Goal: Task Accomplishment & Management: Manage account settings

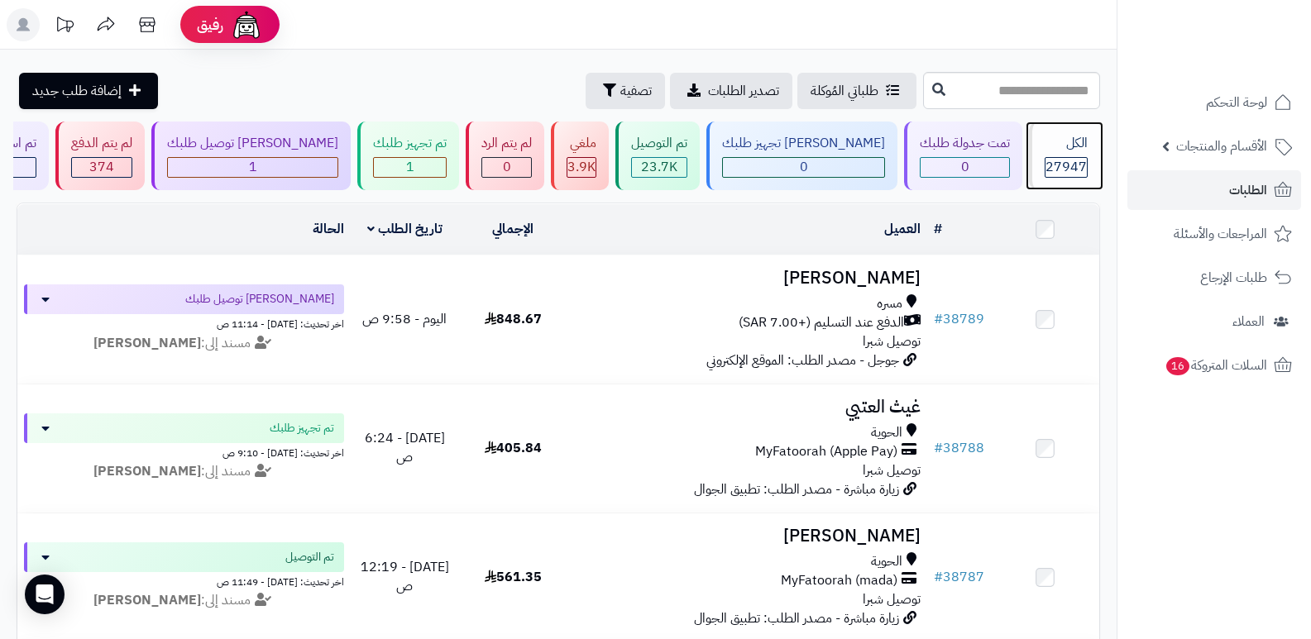
click at [1078, 136] on div "الكل" at bounding box center [1065, 143] width 43 height 19
click at [1068, 155] on div "الكل 27947" at bounding box center [1064, 156] width 71 height 69
click at [1047, 151] on div "الكل" at bounding box center [1065, 143] width 43 height 19
click at [1045, 163] on div "27947" at bounding box center [1065, 167] width 41 height 19
click at [1054, 154] on div "الكل 27947" at bounding box center [1064, 156] width 71 height 69
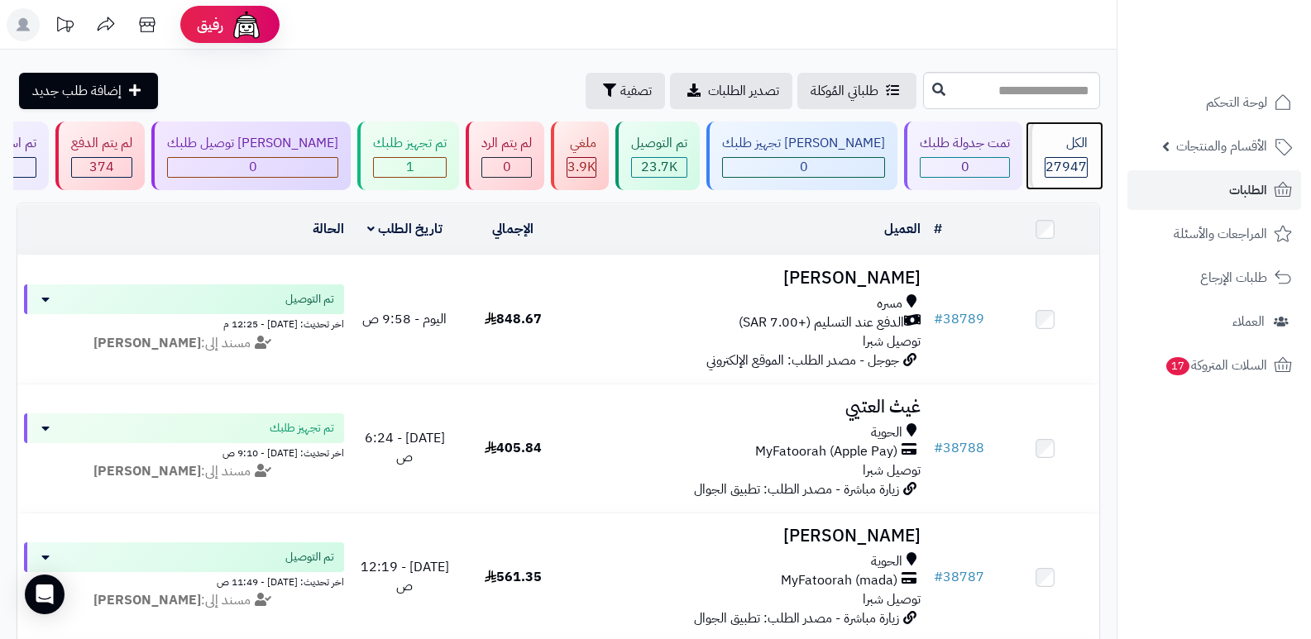
click at [1079, 151] on div "الكل" at bounding box center [1065, 143] width 43 height 19
click at [1050, 155] on div "الكل 27947" at bounding box center [1064, 156] width 71 height 69
click at [1074, 151] on div "الكل" at bounding box center [1065, 143] width 43 height 19
click at [1045, 162] on span "27947" at bounding box center [1065, 167] width 41 height 20
click at [1059, 165] on span "27947" at bounding box center [1065, 167] width 41 height 20
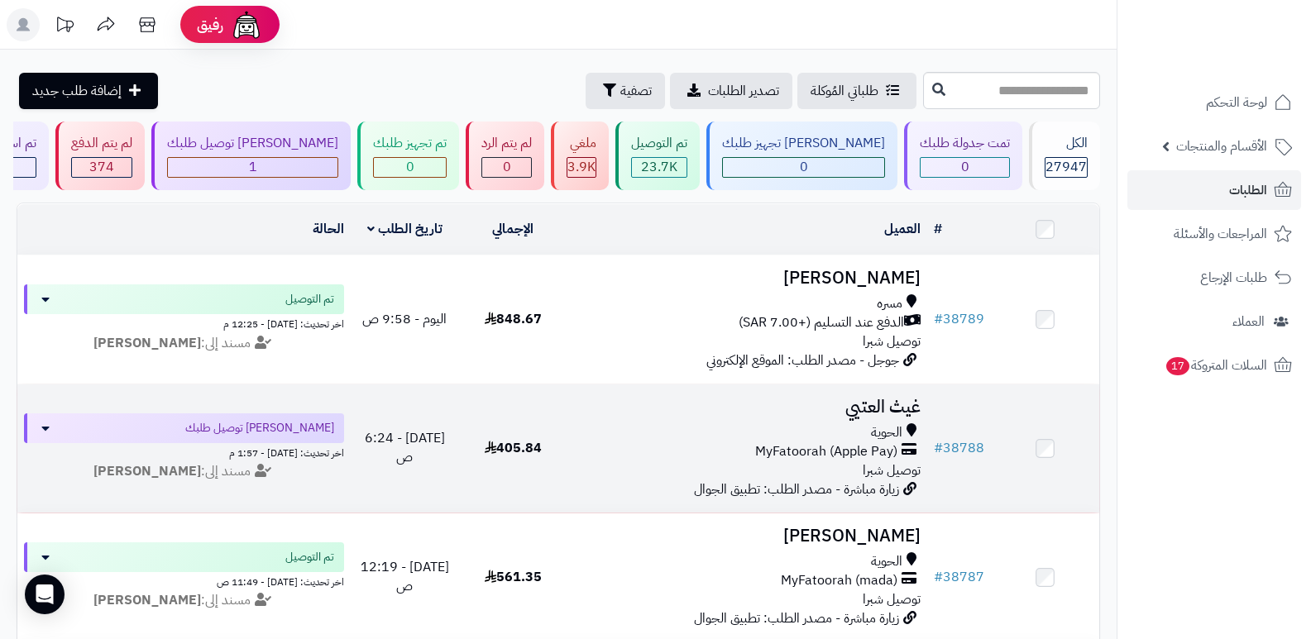
click at [880, 402] on h3 "غيث العتيي" at bounding box center [747, 407] width 347 height 19
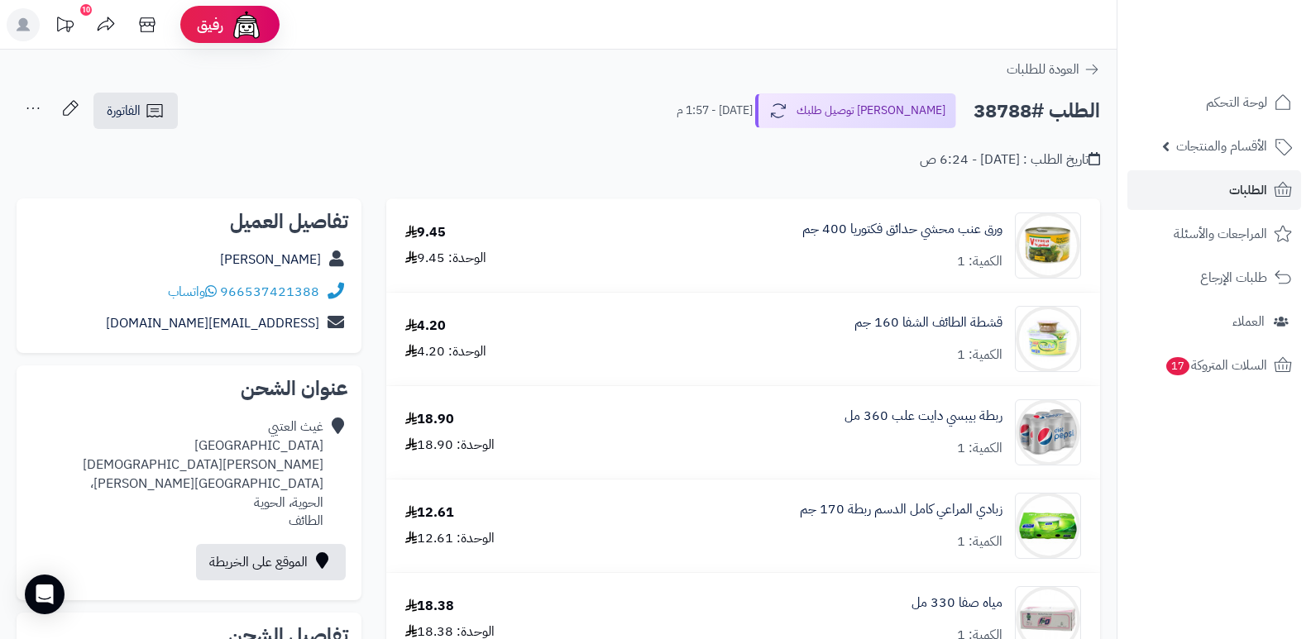
click at [1220, 461] on nav "لوحة التحكم الأقسام والمنتجات المنتجات الأقسام الماركات مواصفات المنتجات مواصفا…" at bounding box center [1213, 340] width 194 height 639
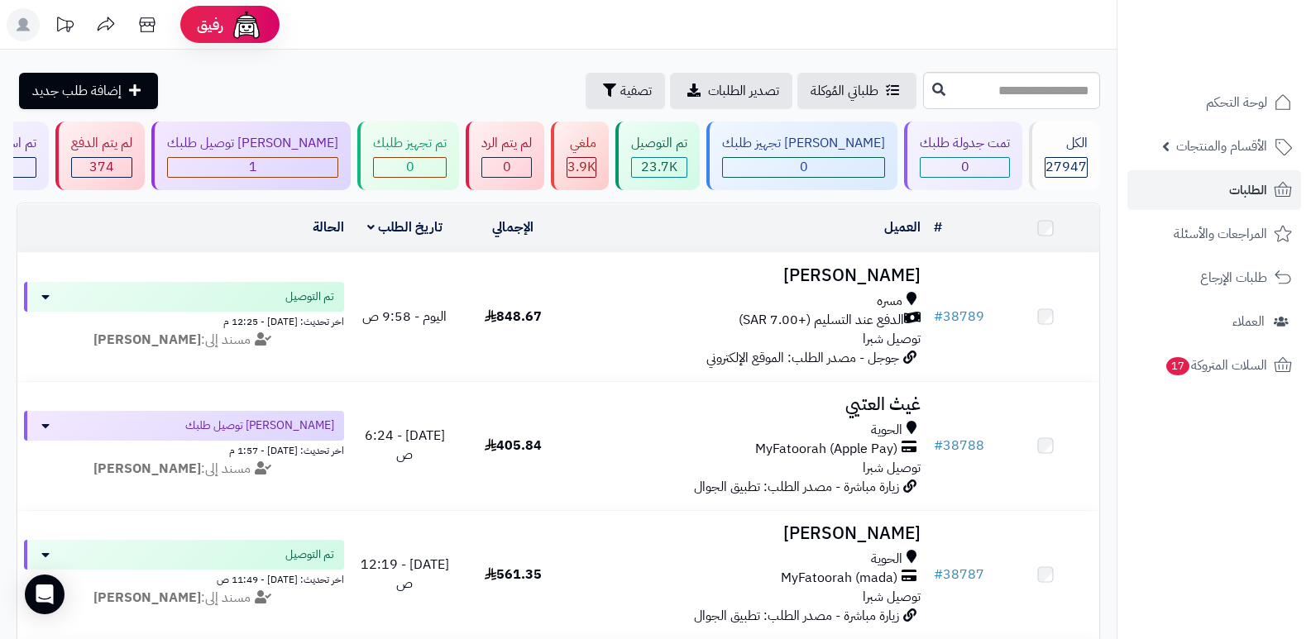
scroll to position [165, 0]
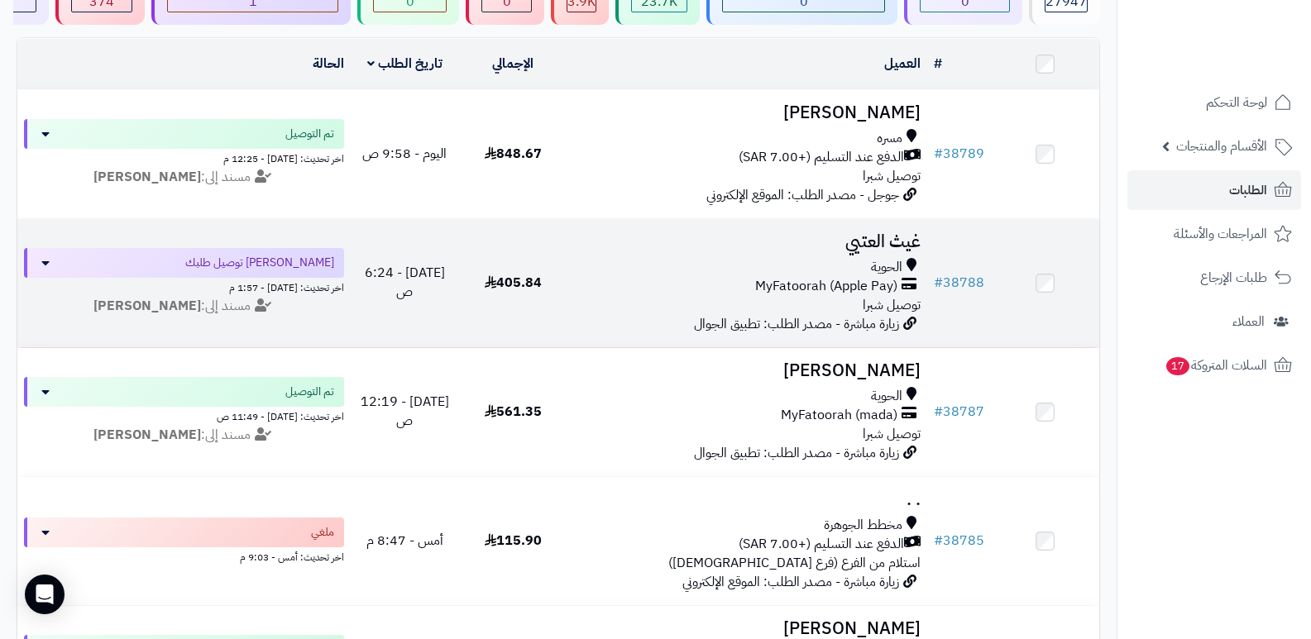
click at [903, 239] on h3 "غيث العتيي" at bounding box center [747, 241] width 347 height 19
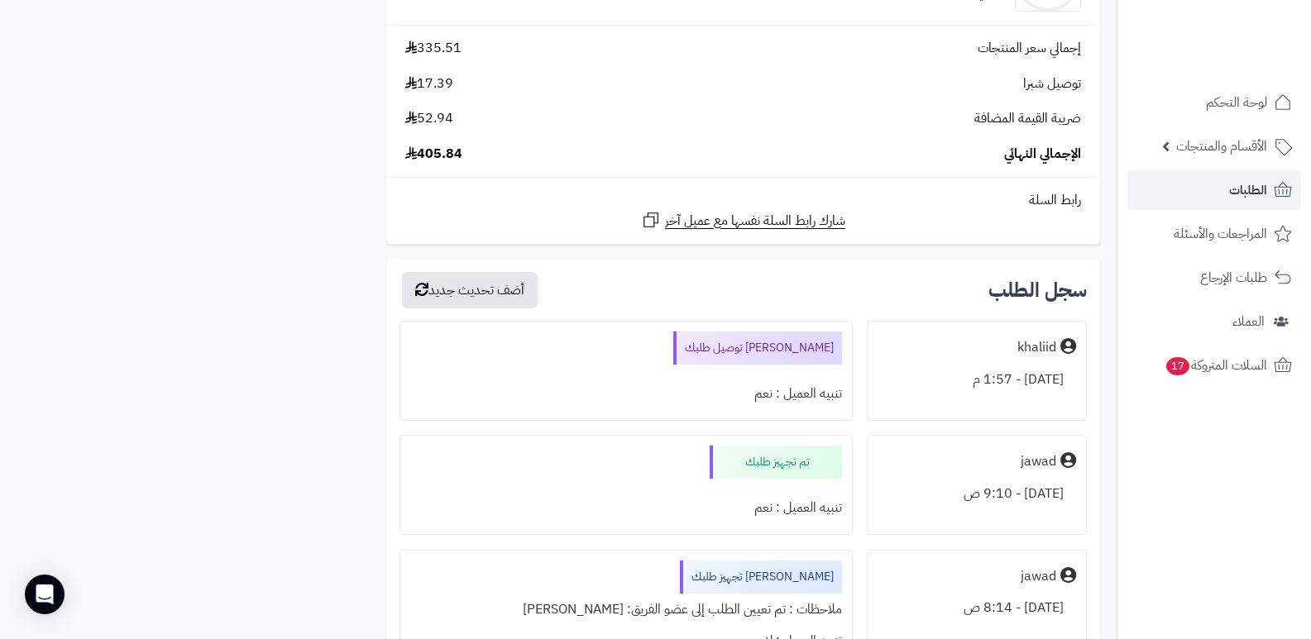
scroll to position [2316, 0]
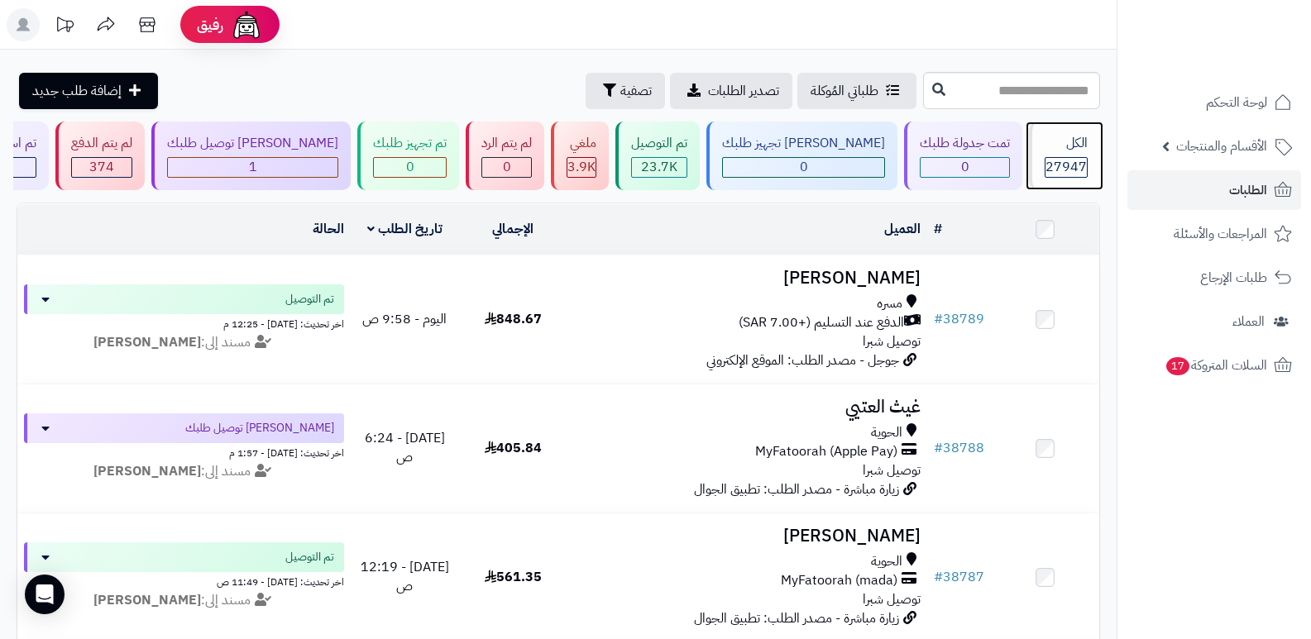
click at [1065, 150] on div "الكل" at bounding box center [1065, 143] width 43 height 19
click at [1063, 139] on div "الكل" at bounding box center [1065, 143] width 43 height 19
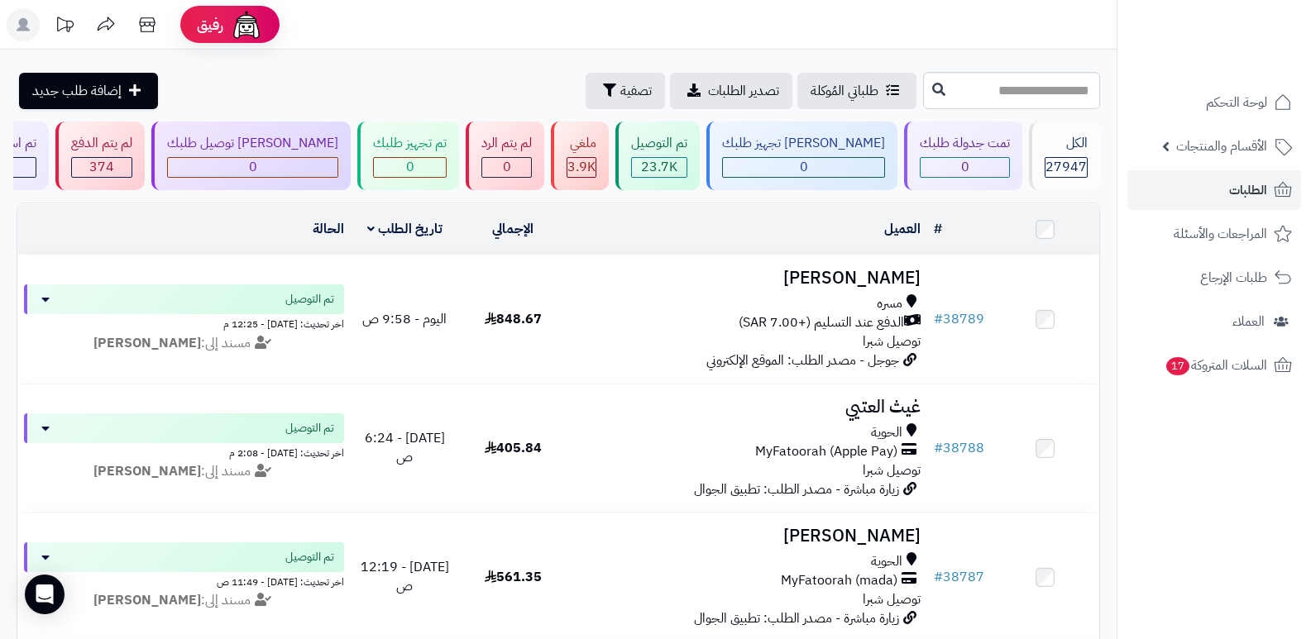
click at [997, 35] on header "رفيق ! الطلبات معالجة مكتمل إرجاع المنتجات العملاء المتواجدون الان 28621 عملاء …" at bounding box center [655, 25] width 1311 height 50
click at [1064, 152] on div "الكل" at bounding box center [1065, 143] width 43 height 19
click at [1059, 160] on span "27947" at bounding box center [1065, 167] width 41 height 20
click at [1073, 161] on span "27947" at bounding box center [1065, 167] width 41 height 20
click at [1055, 155] on div "الكل 27947" at bounding box center [1064, 156] width 71 height 69
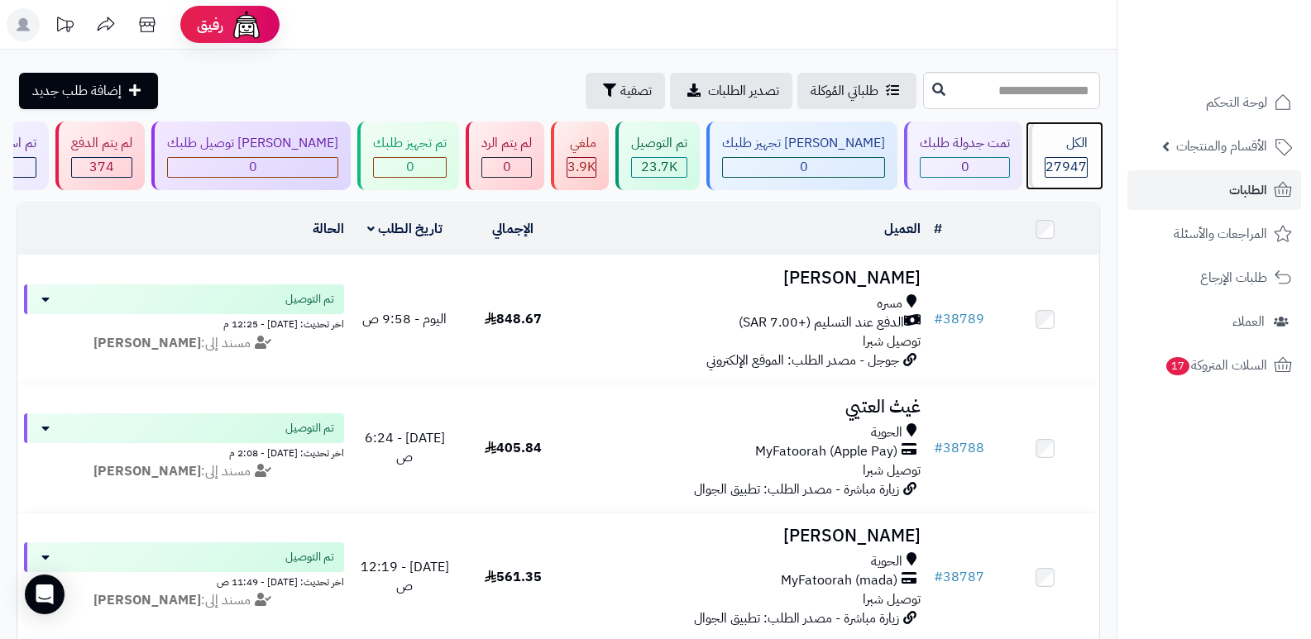
click at [1071, 151] on div "الكل" at bounding box center [1065, 143] width 43 height 19
click at [1051, 161] on span "27947" at bounding box center [1065, 167] width 41 height 20
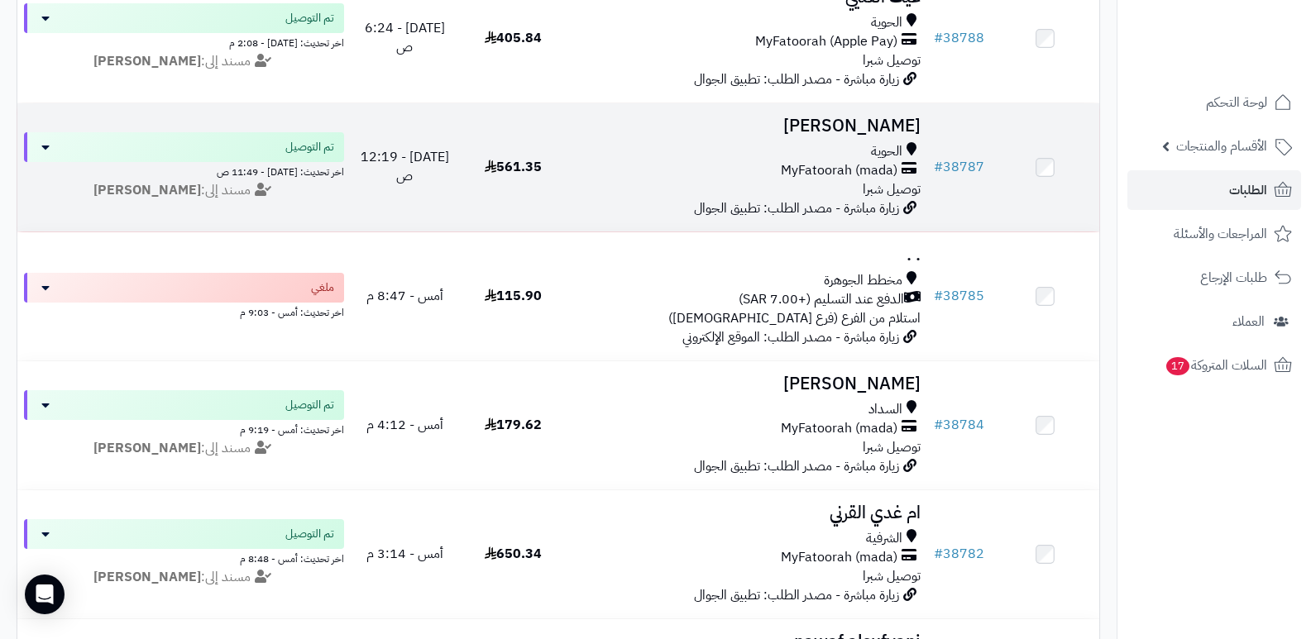
scroll to position [413, 0]
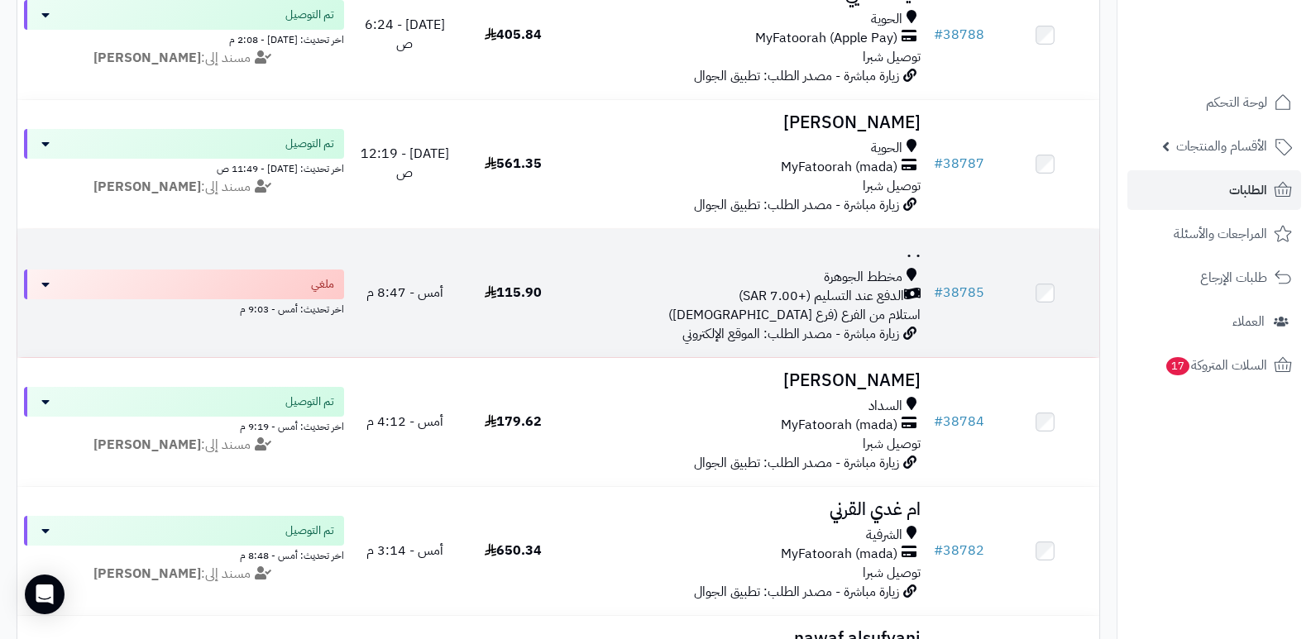
click at [911, 248] on h3 ". ." at bounding box center [747, 251] width 347 height 19
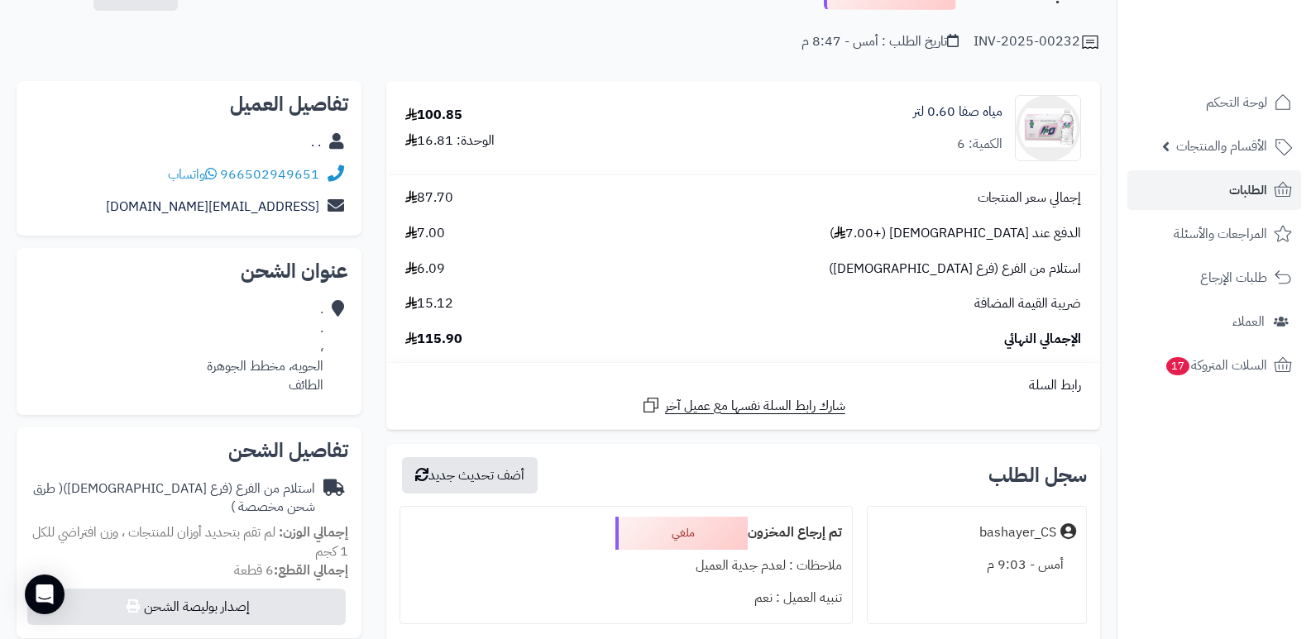
scroll to position [83, 0]
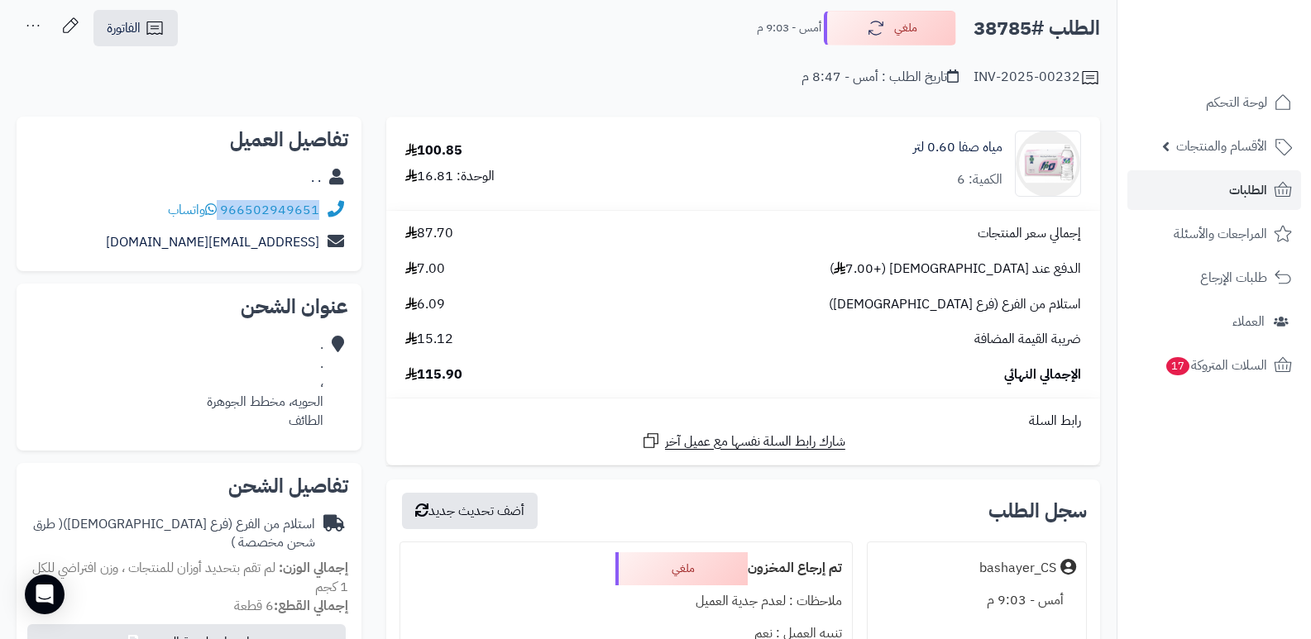
drag, startPoint x: 222, startPoint y: 208, endPoint x: 342, endPoint y: 213, distance: 120.0
click at [342, 213] on div "966502949651 واتساب" at bounding box center [189, 210] width 318 height 32
copy div "966502949651"
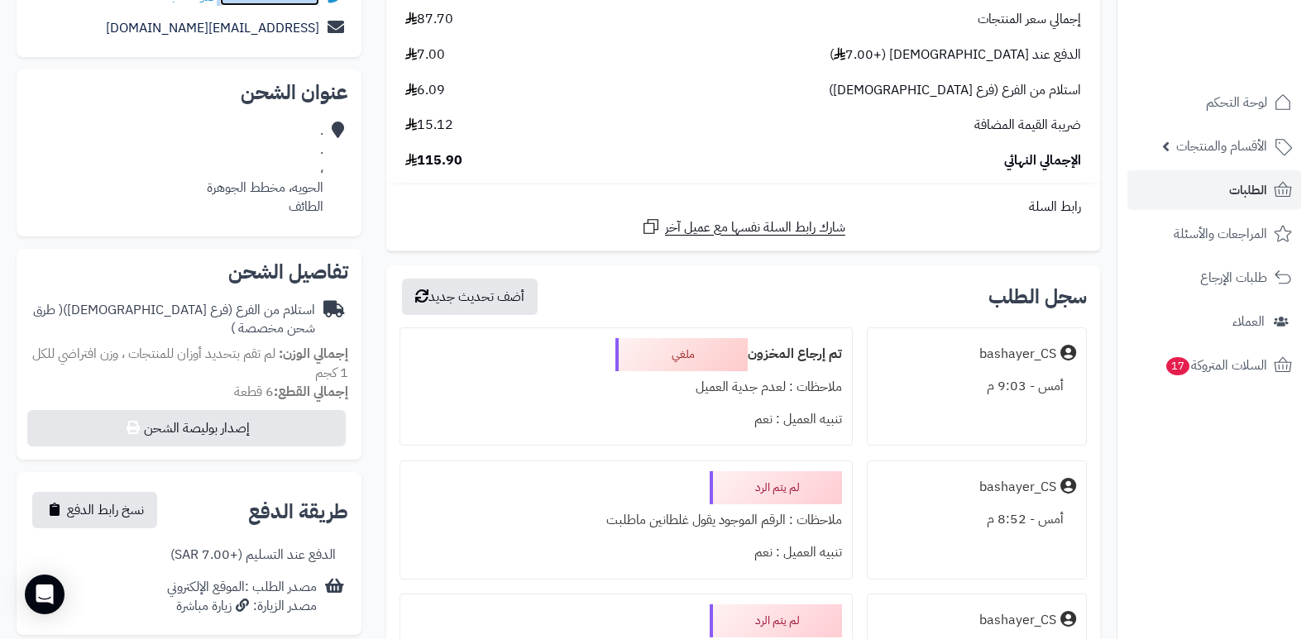
scroll to position [496, 0]
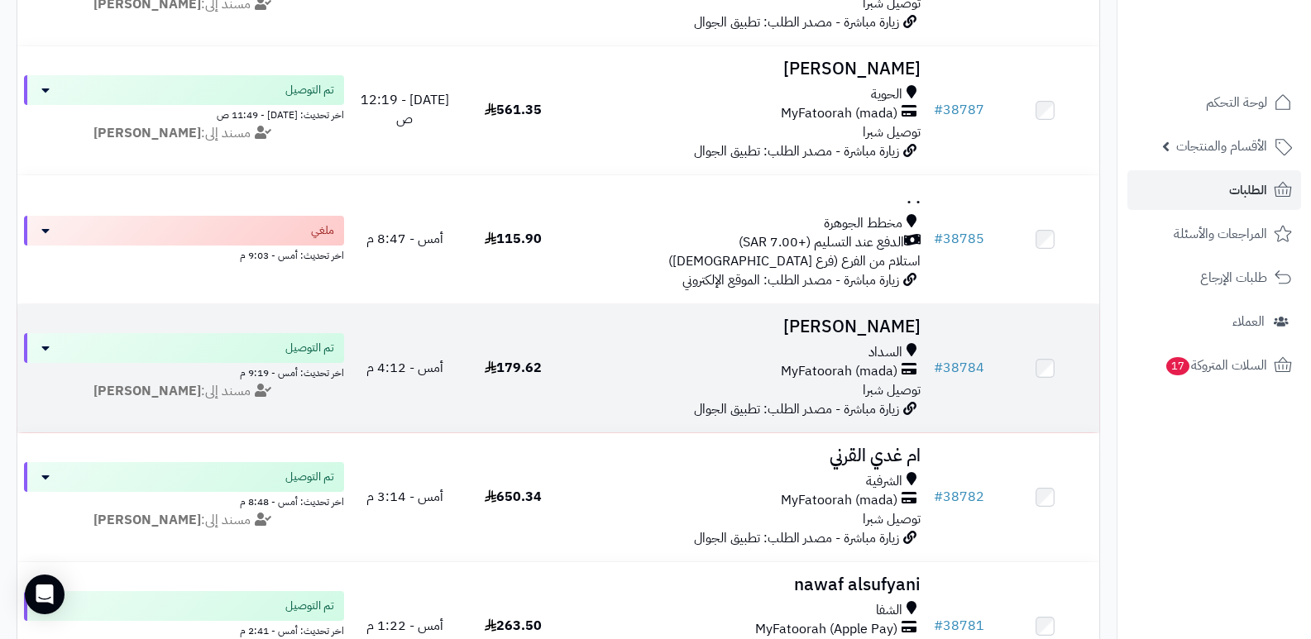
scroll to position [496, 0]
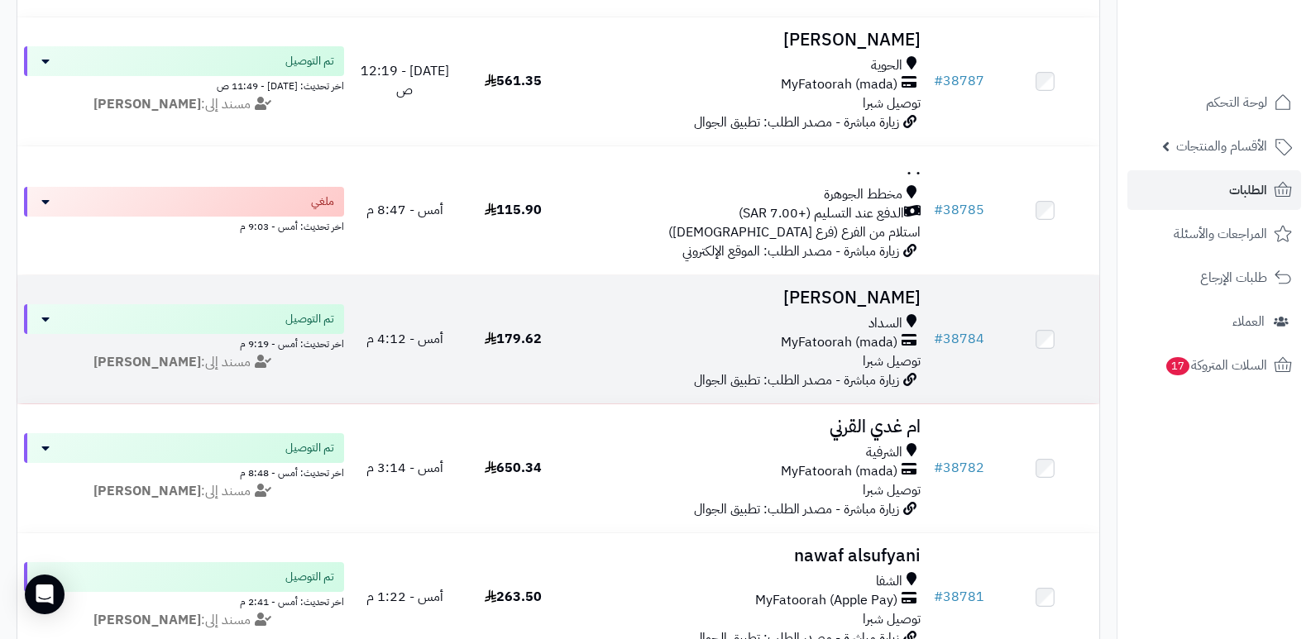
click at [849, 295] on h3 "[PERSON_NAME]" at bounding box center [747, 298] width 347 height 19
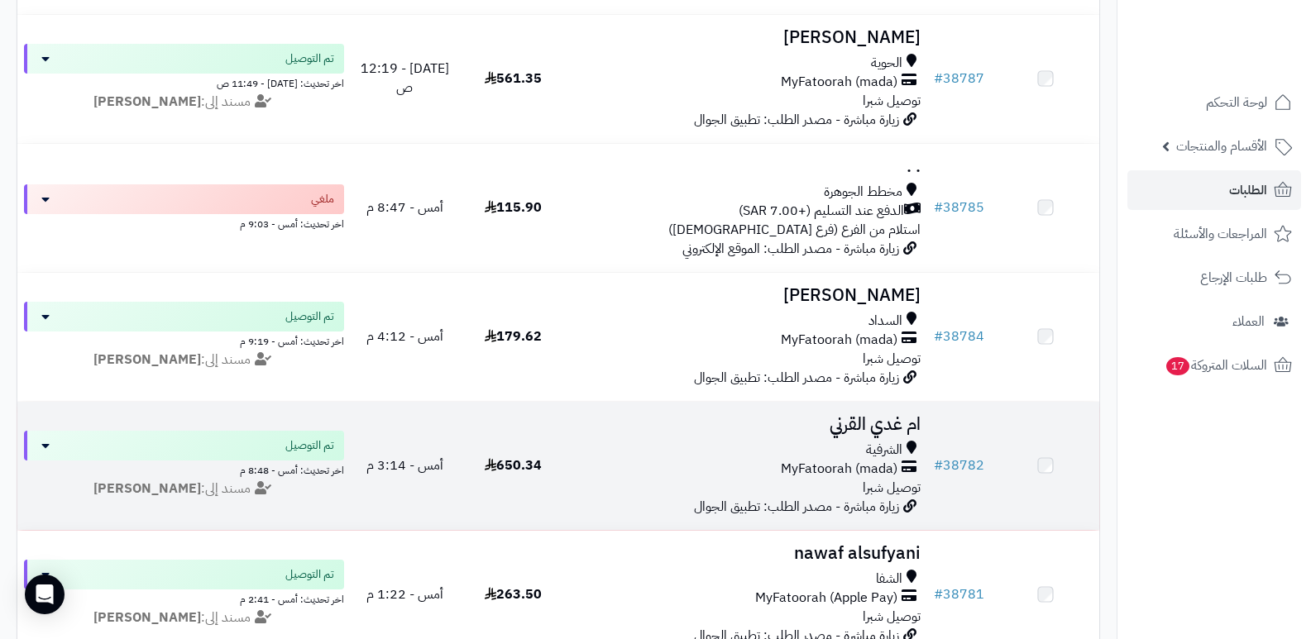
scroll to position [496, 0]
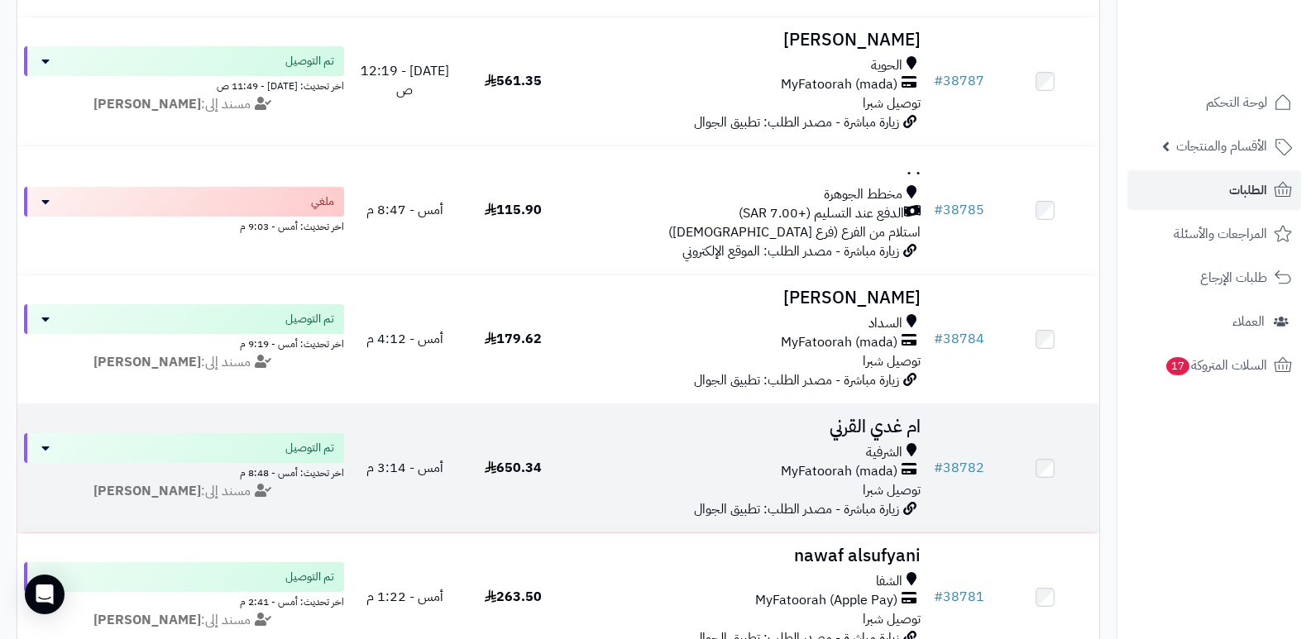
click at [880, 423] on h3 "ام غدي القرني" at bounding box center [747, 427] width 347 height 19
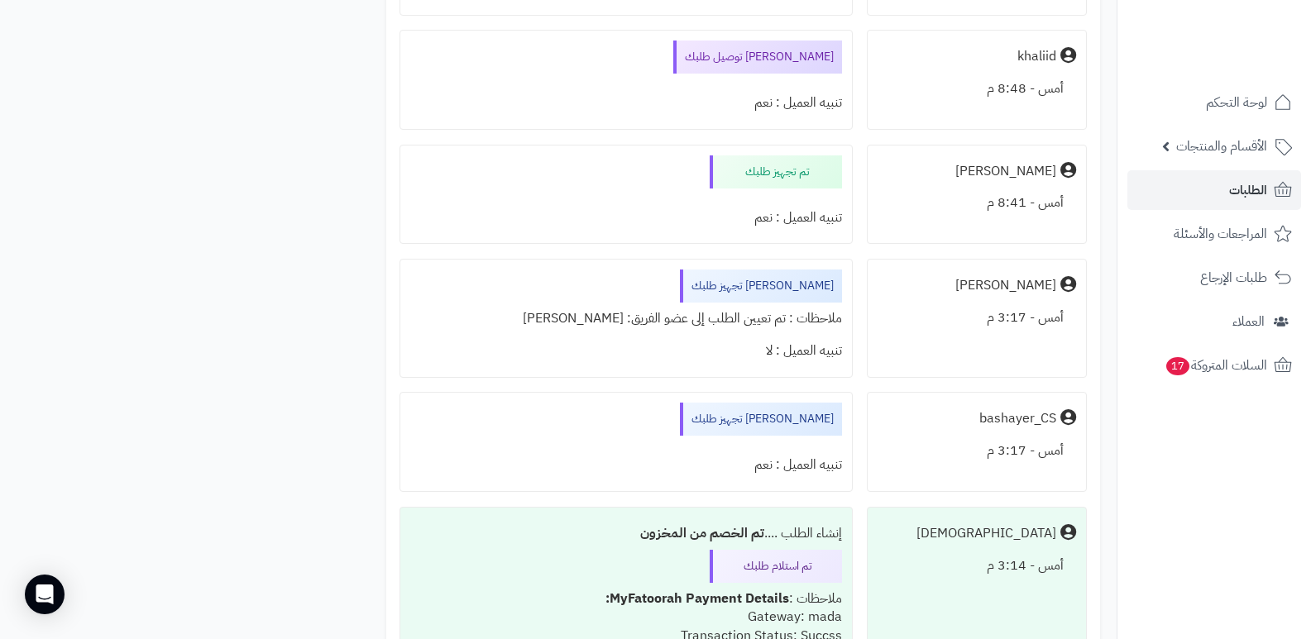
scroll to position [3060, 0]
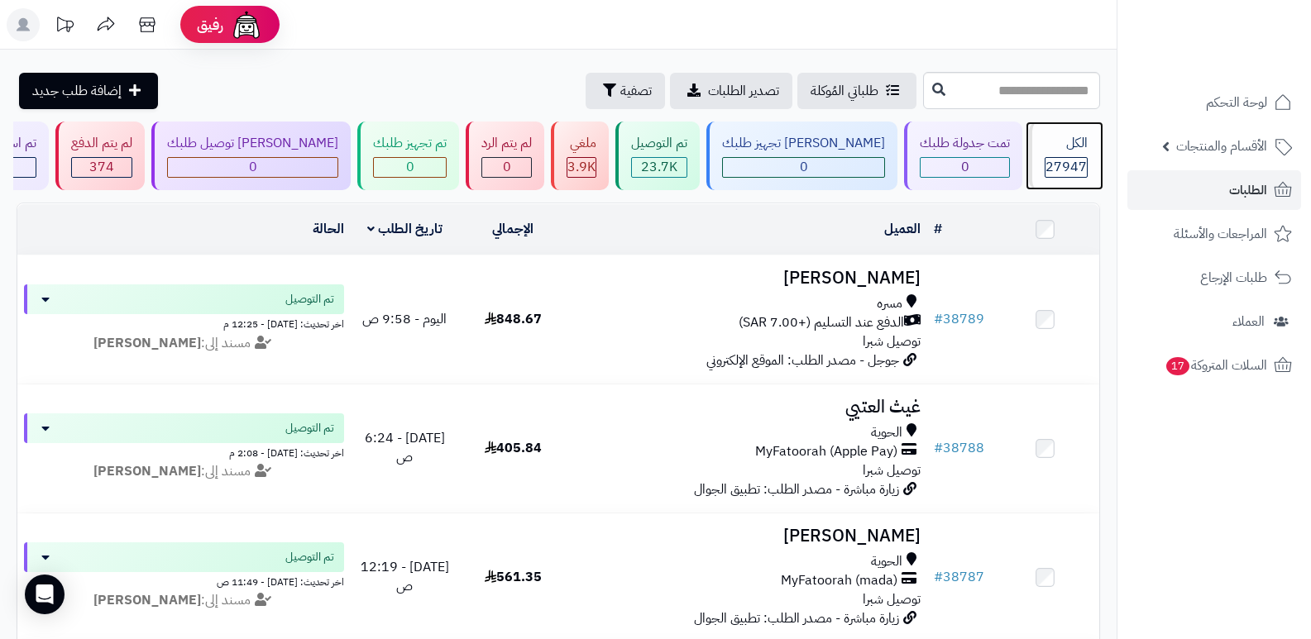
click at [1078, 151] on div "الكل" at bounding box center [1065, 143] width 43 height 19
click at [1072, 130] on div "الكل 27947" at bounding box center [1064, 156] width 71 height 69
click at [1072, 129] on div "الكل 27947" at bounding box center [1064, 156] width 71 height 69
click at [1086, 158] on div "27947" at bounding box center [1065, 167] width 41 height 19
click at [1063, 146] on div "الكل" at bounding box center [1065, 143] width 43 height 19
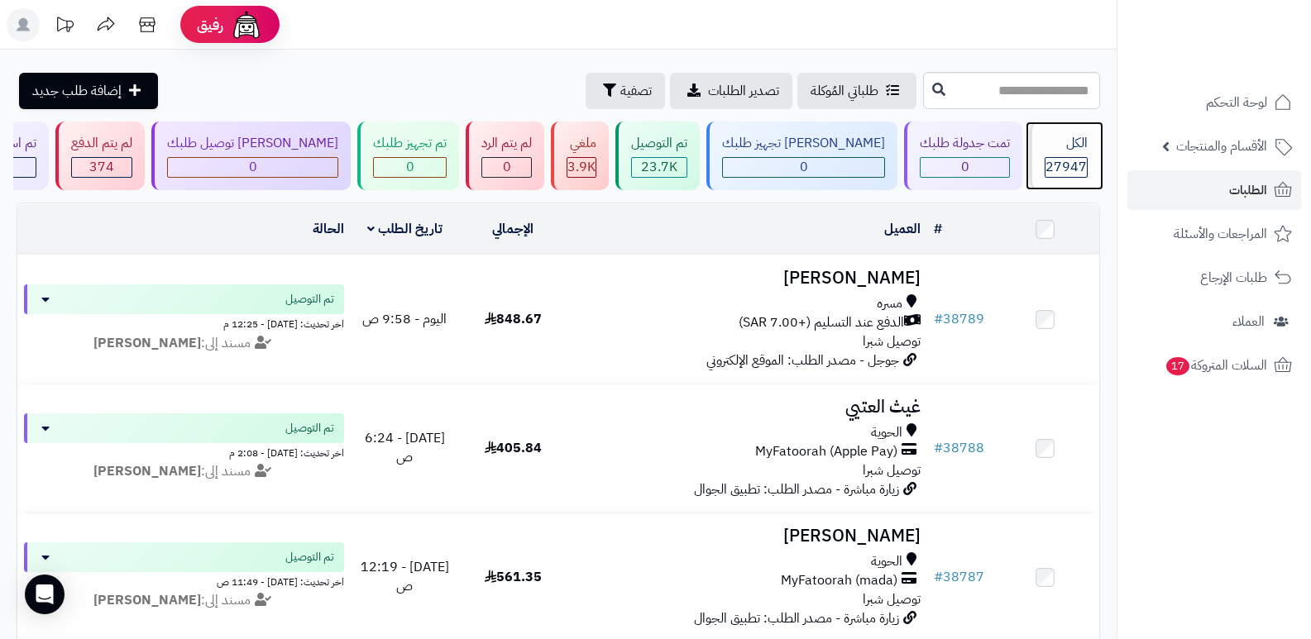
click at [1063, 146] on div "الكل" at bounding box center [1065, 143] width 43 height 19
click at [1078, 151] on div "الكل" at bounding box center [1065, 143] width 43 height 19
click at [1059, 151] on div "الكل" at bounding box center [1065, 143] width 43 height 19
click at [1061, 158] on span "27947" at bounding box center [1065, 167] width 41 height 20
click at [1060, 158] on span "27947" at bounding box center [1065, 167] width 41 height 20
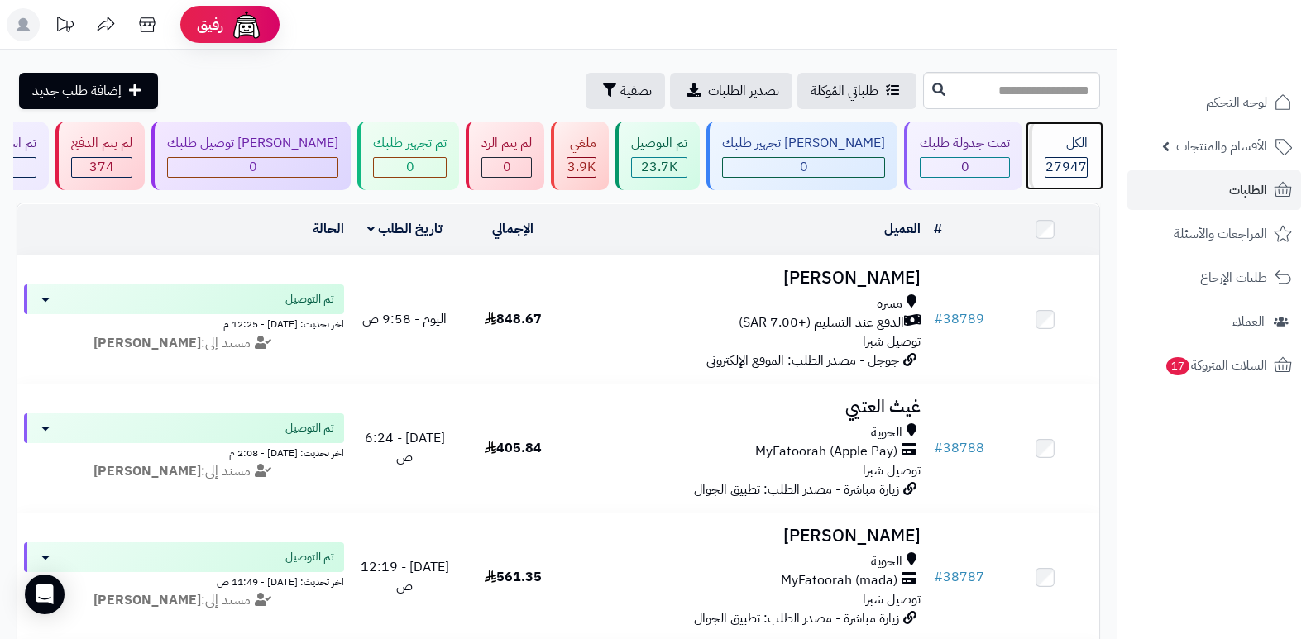
click at [1076, 170] on span "27947" at bounding box center [1065, 167] width 41 height 20
click at [1054, 151] on div "الكل" at bounding box center [1065, 143] width 43 height 19
click at [1054, 149] on div "الكل" at bounding box center [1065, 143] width 43 height 19
click at [1052, 149] on div "الكل" at bounding box center [1065, 143] width 43 height 19
click at [1078, 151] on div "الكل" at bounding box center [1065, 143] width 43 height 19
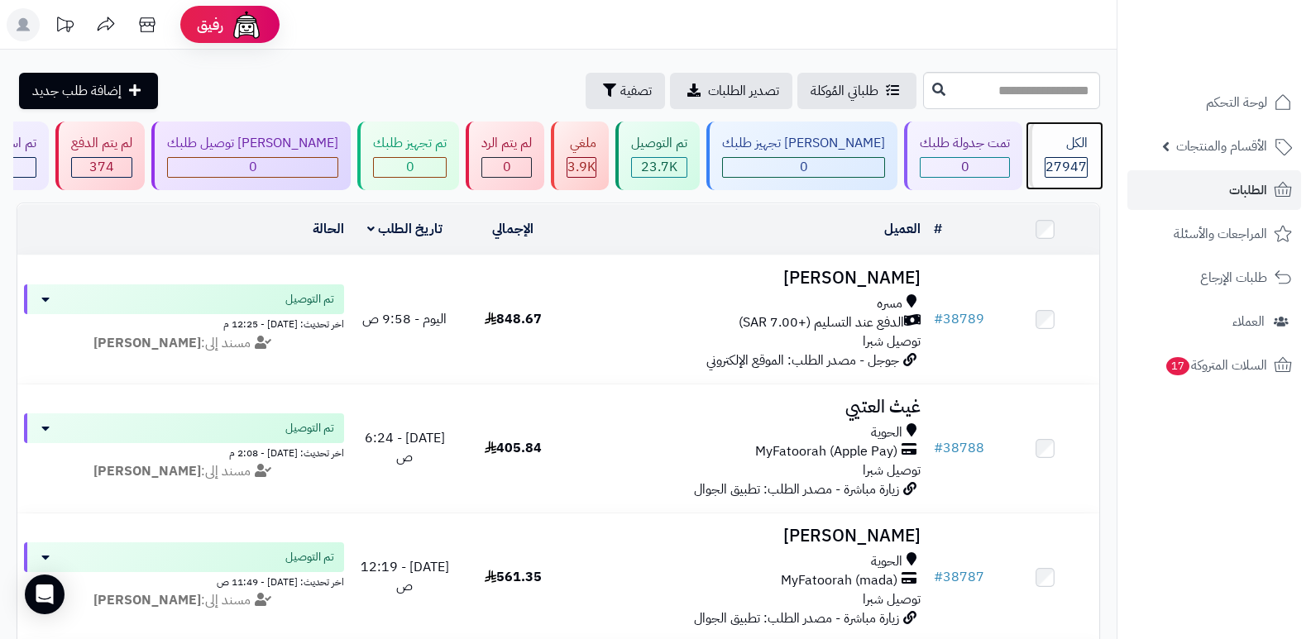
click at [1075, 148] on div "الكل" at bounding box center [1065, 143] width 43 height 19
click at [1072, 160] on span "27947" at bounding box center [1065, 167] width 41 height 20
click at [1079, 154] on div "الكل 27947" at bounding box center [1064, 156] width 71 height 69
click at [1092, 162] on div "الكل 27947" at bounding box center [1064, 156] width 71 height 69
click at [1044, 151] on div "الكل" at bounding box center [1065, 143] width 43 height 19
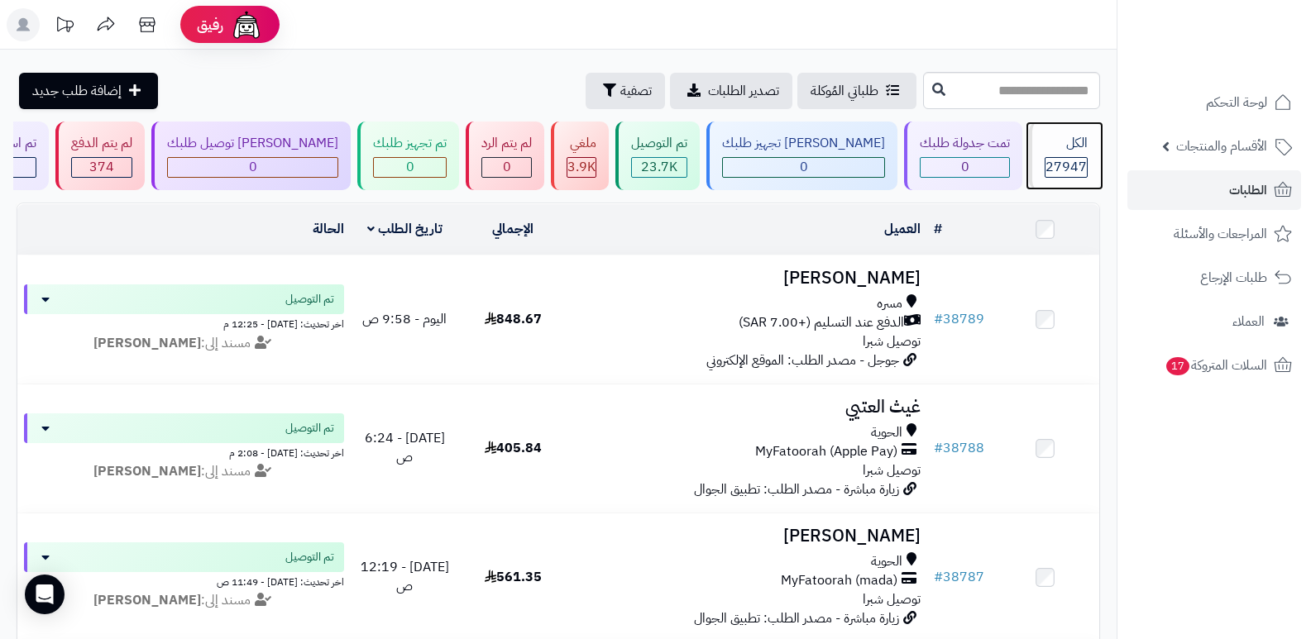
click at [1044, 151] on div "الكل" at bounding box center [1065, 143] width 43 height 19
click at [1076, 131] on div "الكل 27947" at bounding box center [1064, 156] width 71 height 69
click at [1049, 157] on span "27947" at bounding box center [1065, 167] width 41 height 20
click at [1076, 168] on span "27947" at bounding box center [1065, 167] width 41 height 20
click at [1045, 165] on span "27947" at bounding box center [1065, 167] width 41 height 20
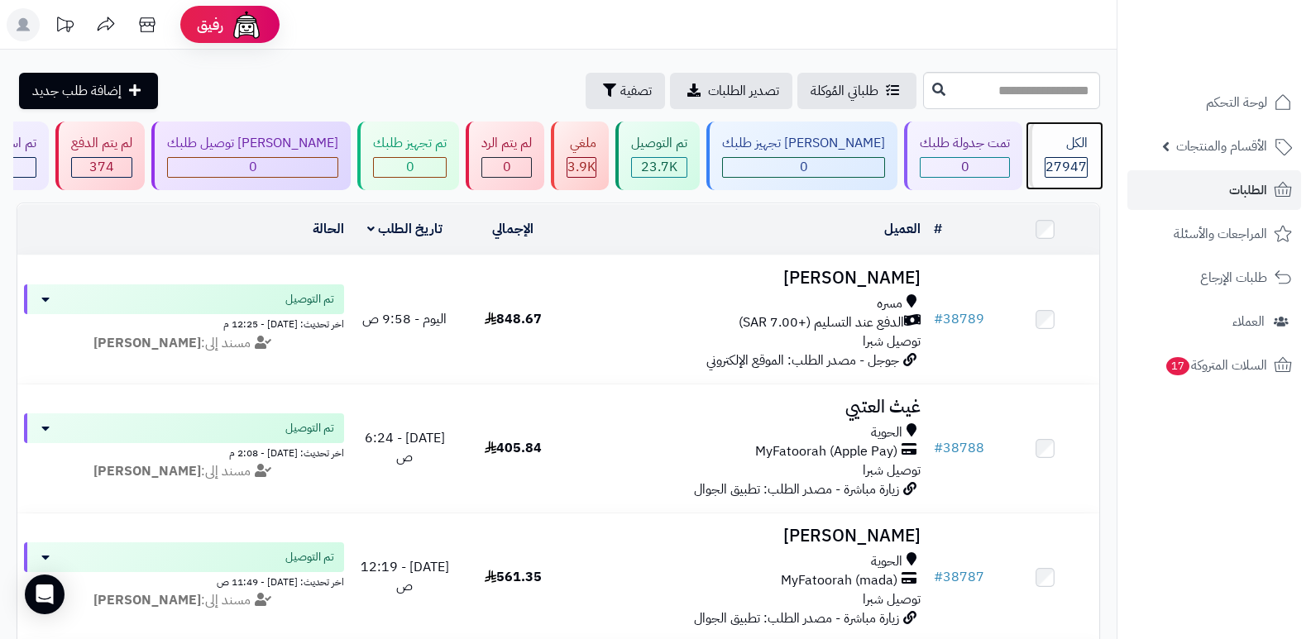
click at [1045, 158] on span "27947" at bounding box center [1065, 167] width 41 height 20
drag, startPoint x: 1049, startPoint y: 155, endPoint x: 1040, endPoint y: 157, distance: 8.4
click at [1048, 155] on div "الكل 27947" at bounding box center [1064, 156] width 71 height 69
click at [1045, 162] on span "27947" at bounding box center [1065, 167] width 41 height 20
click at [1073, 134] on div "الكل" at bounding box center [1065, 143] width 43 height 19
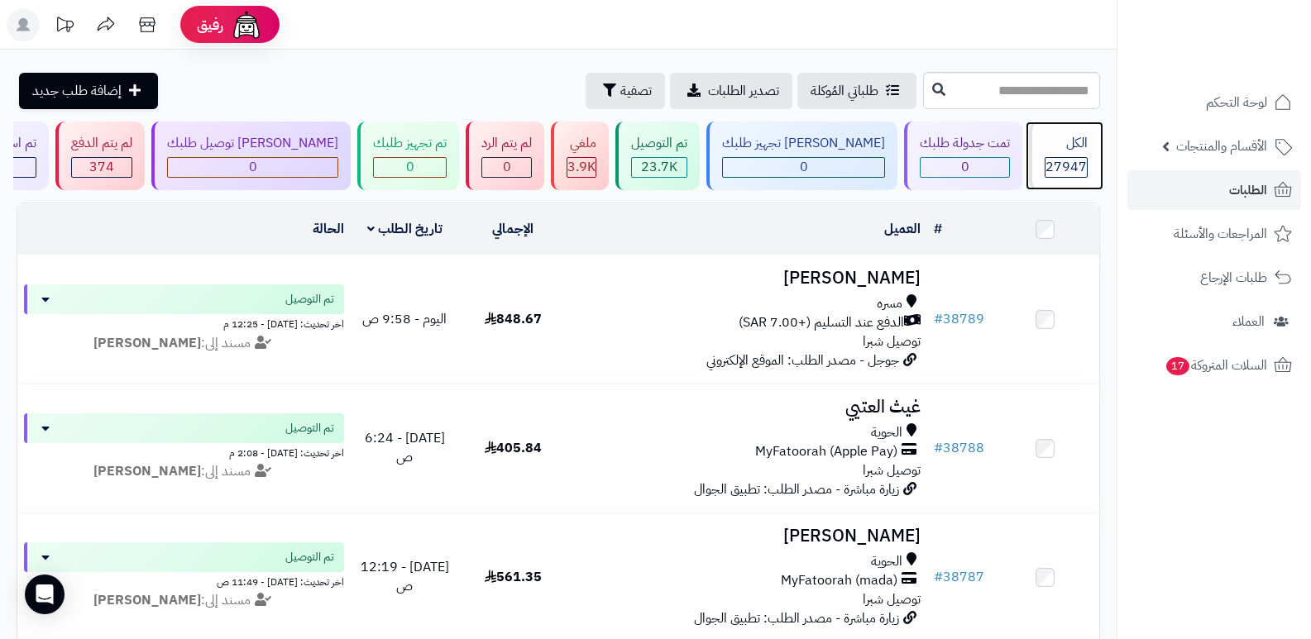
click at [1061, 163] on span "27947" at bounding box center [1065, 167] width 41 height 20
click at [1071, 160] on span "27947" at bounding box center [1065, 167] width 41 height 20
click at [1082, 155] on div "الكل 27947" at bounding box center [1064, 156] width 71 height 69
click at [1058, 161] on span "27947" at bounding box center [1065, 167] width 41 height 20
click at [1044, 152] on div "الكل" at bounding box center [1065, 143] width 43 height 19
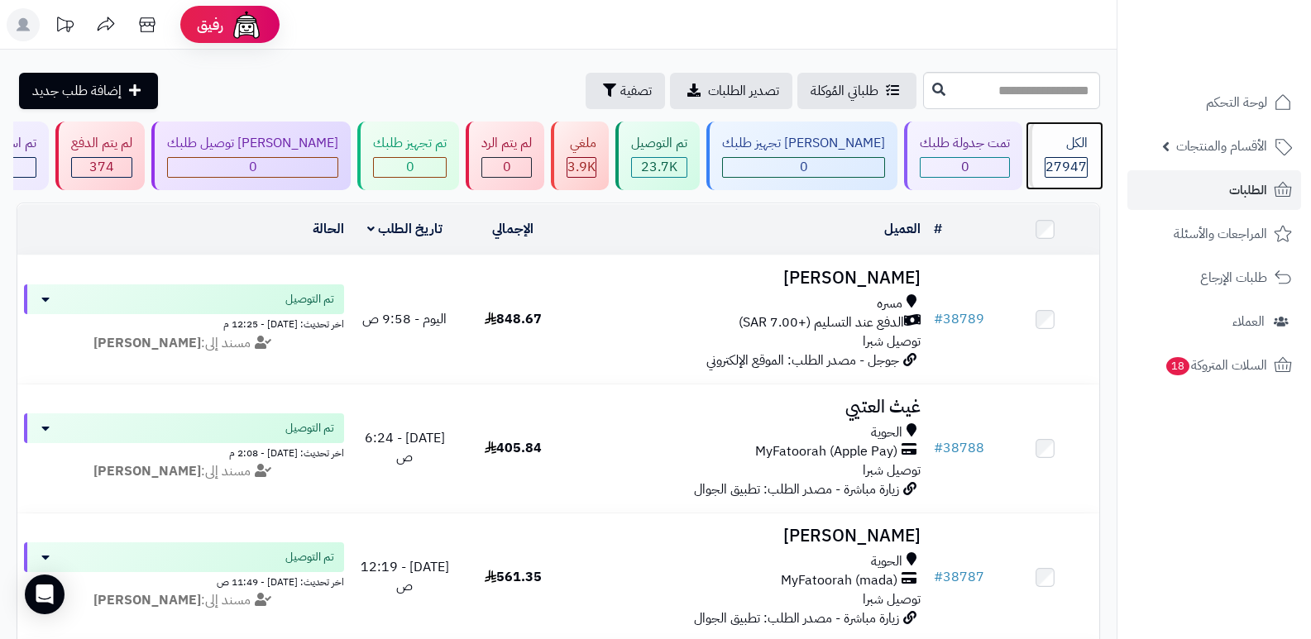
click at [1044, 152] on div "الكل" at bounding box center [1065, 143] width 43 height 19
click at [1052, 143] on div "الكل" at bounding box center [1065, 143] width 43 height 19
click at [1081, 163] on span "27947" at bounding box center [1065, 167] width 41 height 20
click at [1073, 157] on span "27947" at bounding box center [1065, 167] width 41 height 20
click at [1059, 165] on span "27947" at bounding box center [1065, 167] width 41 height 20
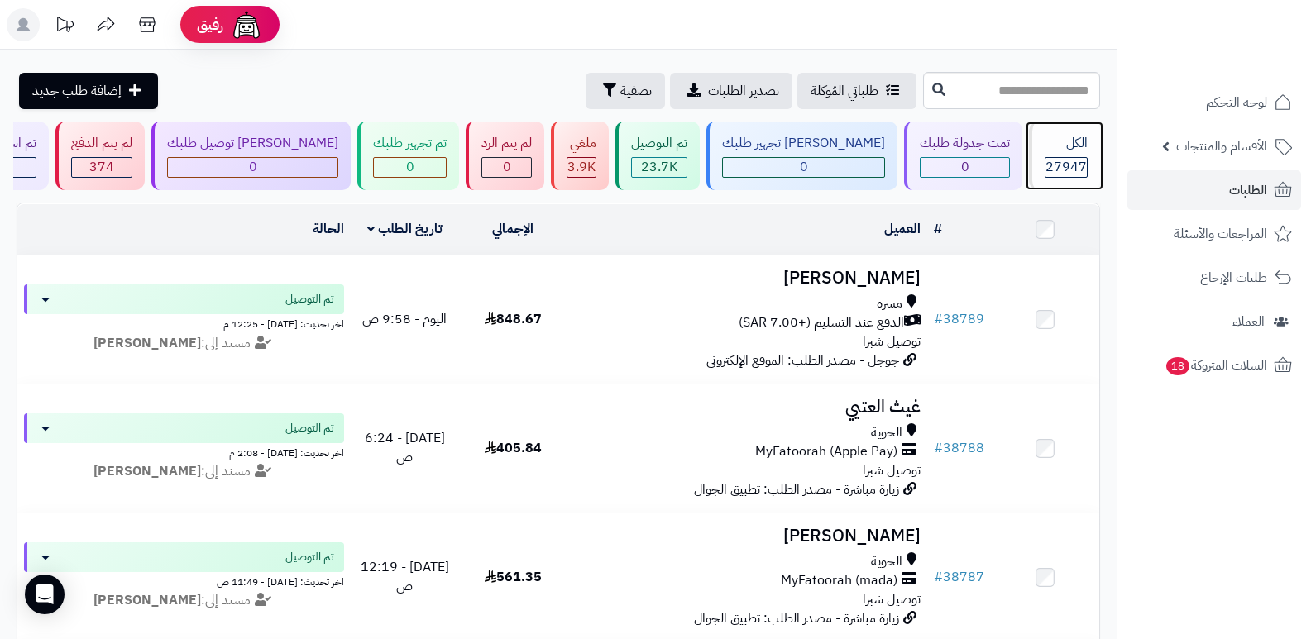
click at [1059, 165] on span "27947" at bounding box center [1065, 167] width 41 height 20
click at [1058, 138] on div "الكل" at bounding box center [1065, 143] width 43 height 19
click at [1054, 140] on div "الكل" at bounding box center [1065, 143] width 43 height 19
click at [1067, 136] on div "الكل" at bounding box center [1065, 143] width 43 height 19
click at [1064, 159] on span "27947" at bounding box center [1065, 167] width 41 height 20
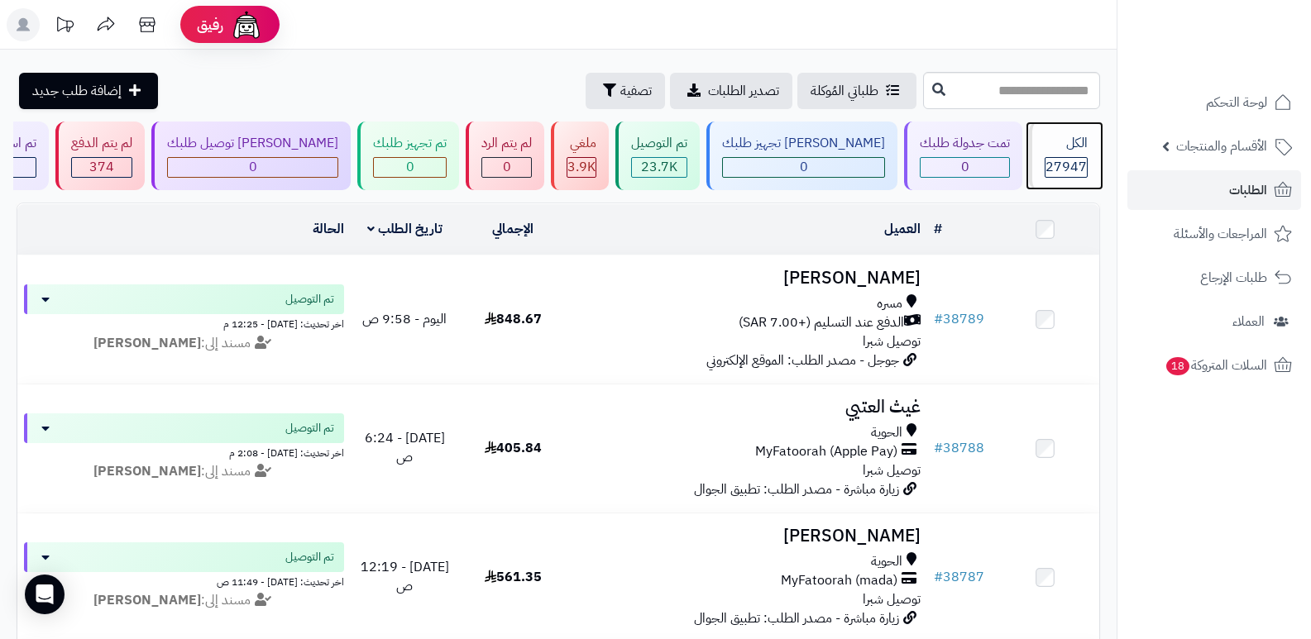
click at [1064, 158] on span "27947" at bounding box center [1065, 167] width 41 height 20
click at [1072, 155] on div "الكل 27947" at bounding box center [1064, 156] width 71 height 69
click at [1058, 170] on span "27947" at bounding box center [1065, 167] width 41 height 20
click at [1074, 154] on div "الكل 27947" at bounding box center [1064, 156] width 71 height 69
click at [1074, 153] on div "الكل 27947" at bounding box center [1064, 156] width 71 height 69
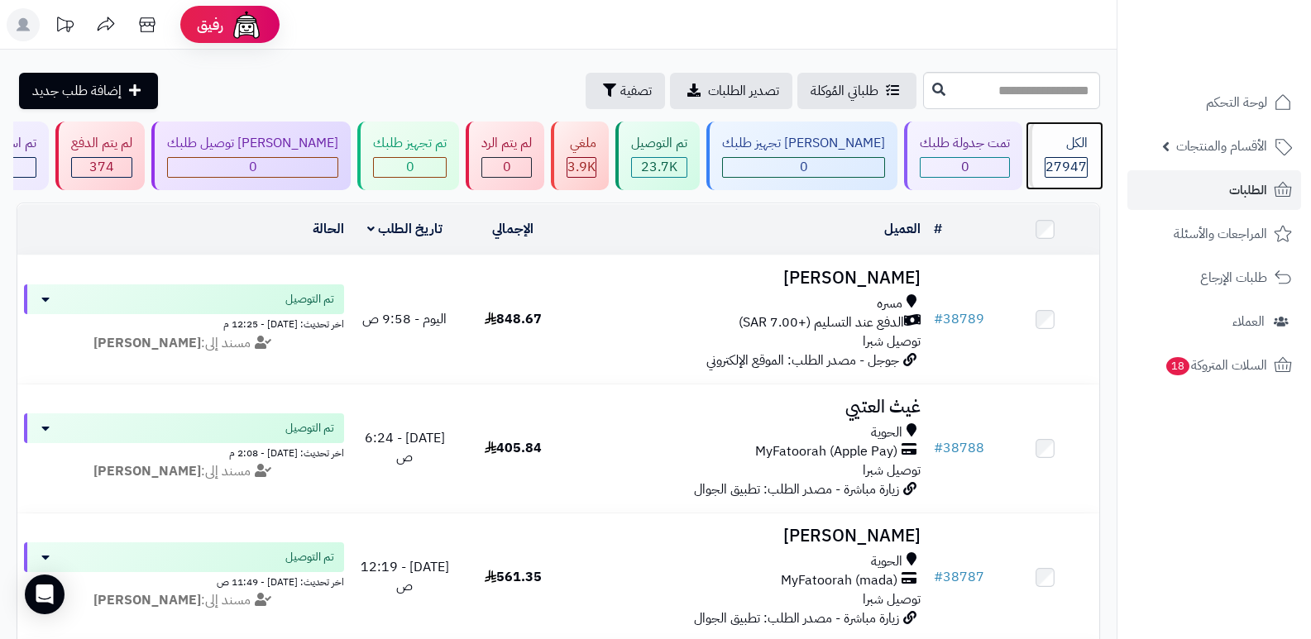
click at [1057, 149] on div "الكل" at bounding box center [1065, 143] width 43 height 19
click at [1065, 172] on span "27947" at bounding box center [1065, 167] width 41 height 20
click at [1067, 154] on div "الكل 27947" at bounding box center [1064, 156] width 71 height 69
click at [1044, 152] on div "الكل" at bounding box center [1065, 143] width 43 height 19
click at [1067, 149] on div "الكل" at bounding box center [1065, 143] width 43 height 19
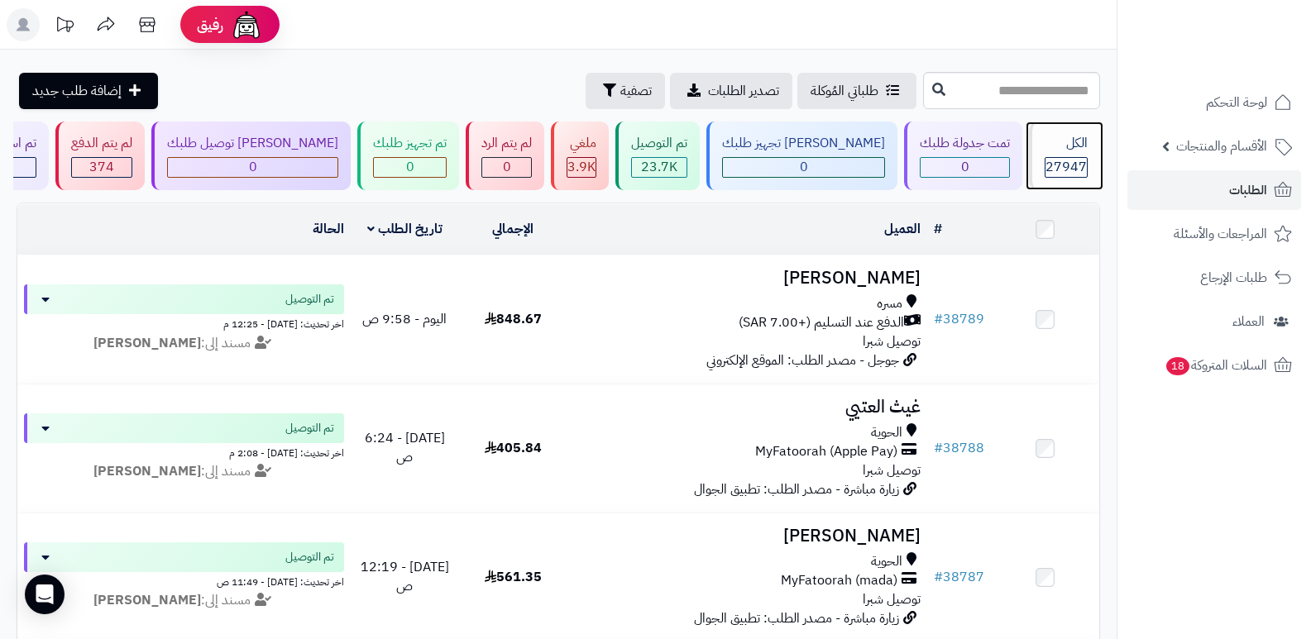
drag, startPoint x: 0, startPoint y: 0, endPoint x: 1073, endPoint y: 131, distance: 1080.6
click at [1073, 131] on div "الكل 27947" at bounding box center [1064, 156] width 71 height 69
click at [1072, 165] on span "27947" at bounding box center [1065, 167] width 41 height 20
click at [1049, 165] on span "27947" at bounding box center [1065, 167] width 41 height 20
click at [1073, 148] on div "الكل" at bounding box center [1065, 143] width 43 height 19
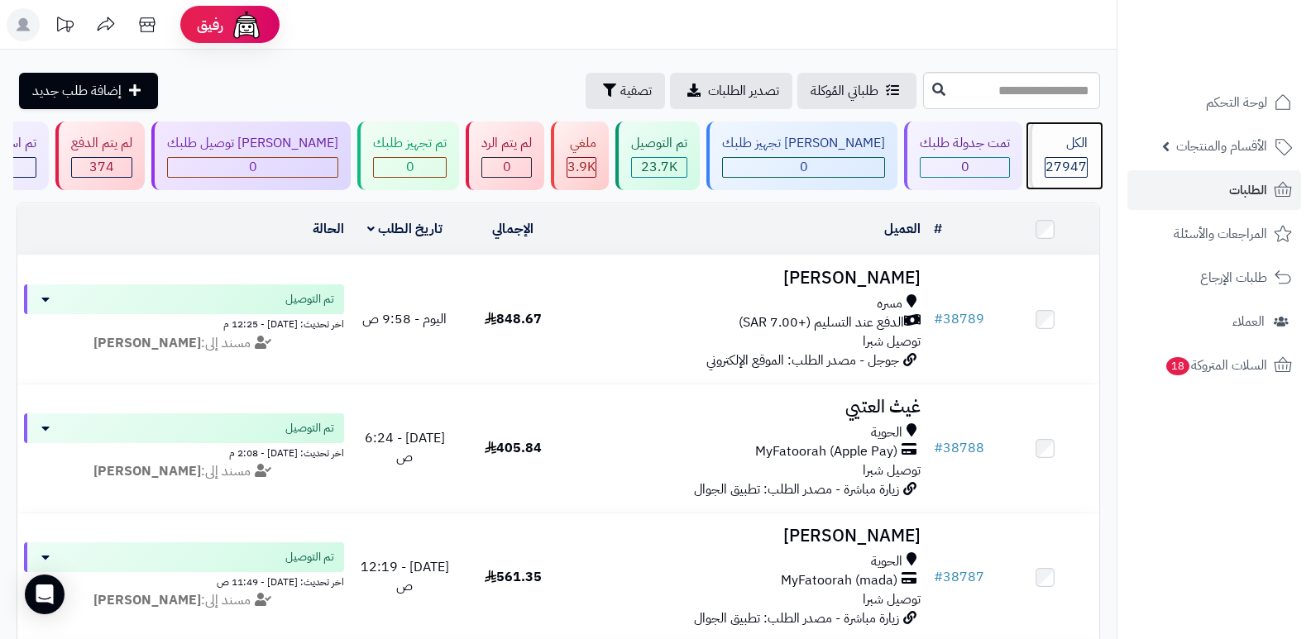
click at [1074, 155] on div "الكل 27947" at bounding box center [1064, 156] width 71 height 69
click at [1092, 141] on div "الكل 27947" at bounding box center [1064, 156] width 71 height 69
click at [1068, 151] on div "الكل" at bounding box center [1065, 143] width 43 height 19
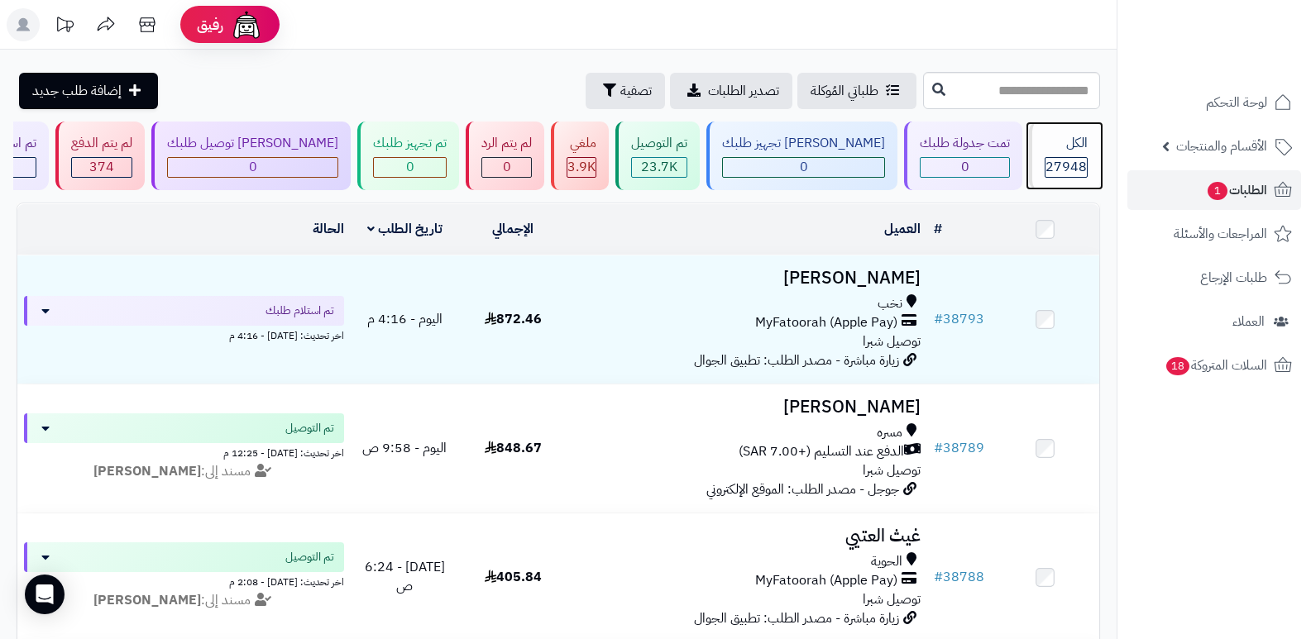
click at [1069, 150] on div "الكل" at bounding box center [1065, 143] width 43 height 19
click at [1076, 145] on div "الكل" at bounding box center [1065, 143] width 43 height 19
click at [1074, 143] on div "الكل" at bounding box center [1065, 143] width 43 height 19
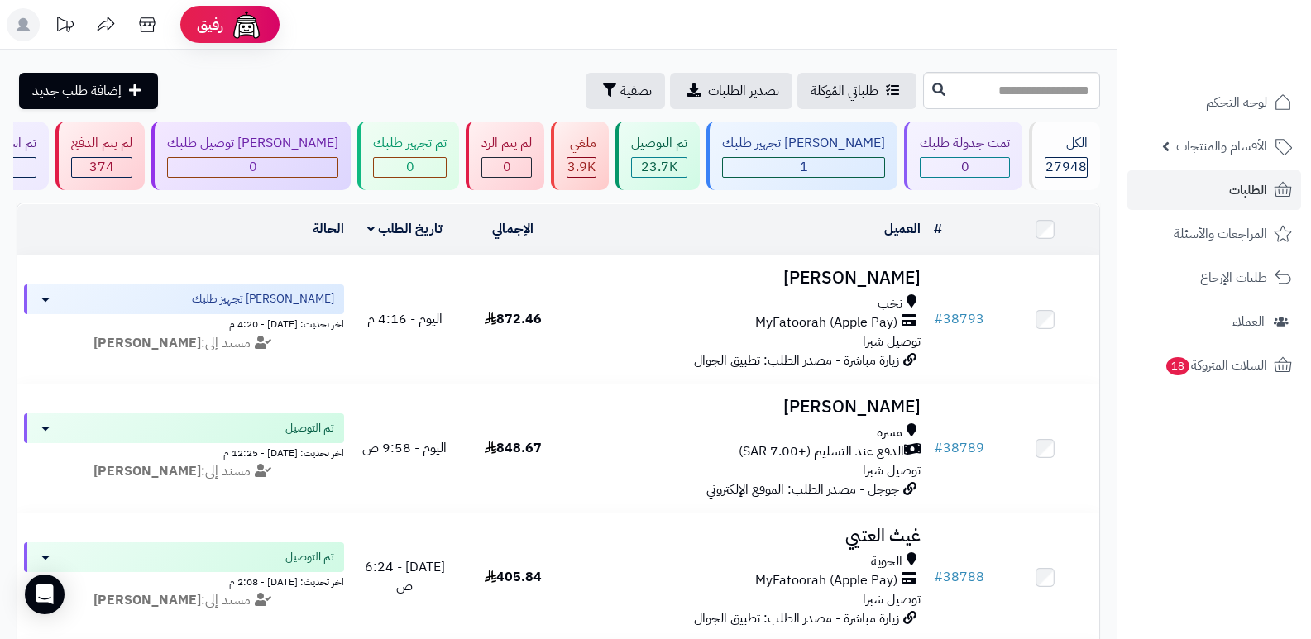
click at [867, 32] on header "رفيق ! الطلبات معالجة مكتمل إرجاع المنتجات العملاء المتواجدون الان 28623 عملاء …" at bounding box center [655, 25] width 1311 height 50
click at [1066, 146] on div "الكل" at bounding box center [1065, 143] width 43 height 19
click at [1065, 166] on span "27948" at bounding box center [1065, 167] width 41 height 20
click at [1053, 157] on span "27948" at bounding box center [1065, 167] width 41 height 20
click at [19, 33] on rect at bounding box center [23, 24] width 33 height 33
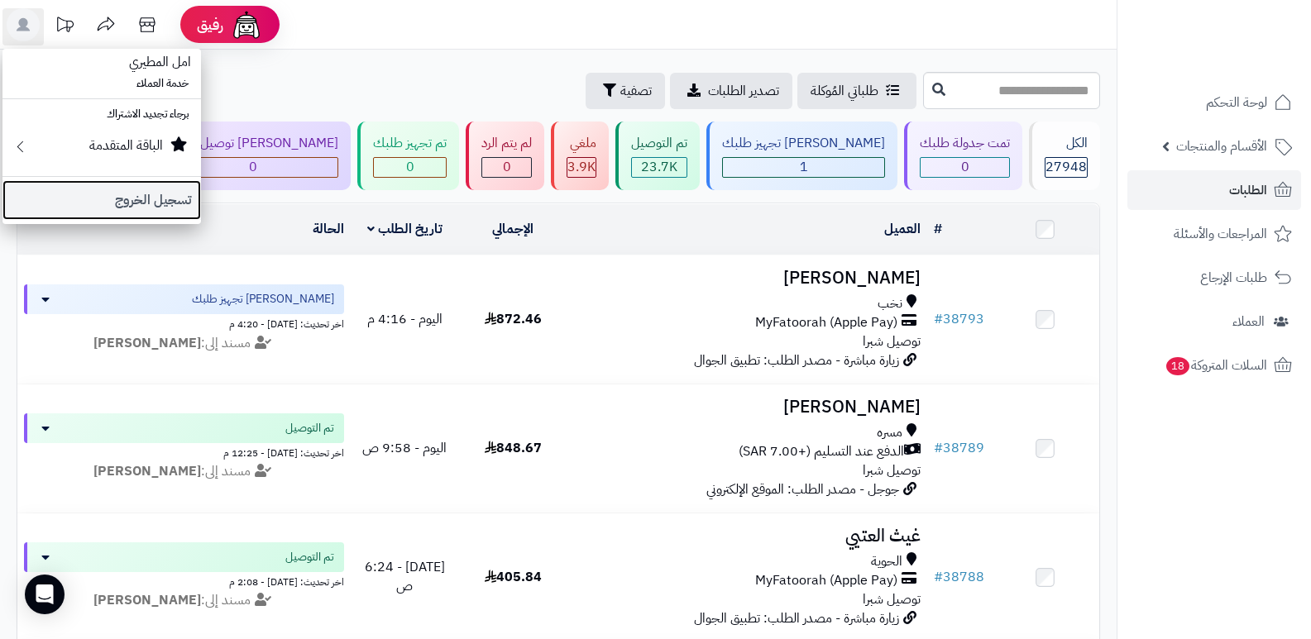
click at [149, 201] on link "تسجيل الخروج" at bounding box center [101, 200] width 198 height 40
